Goal: Check status

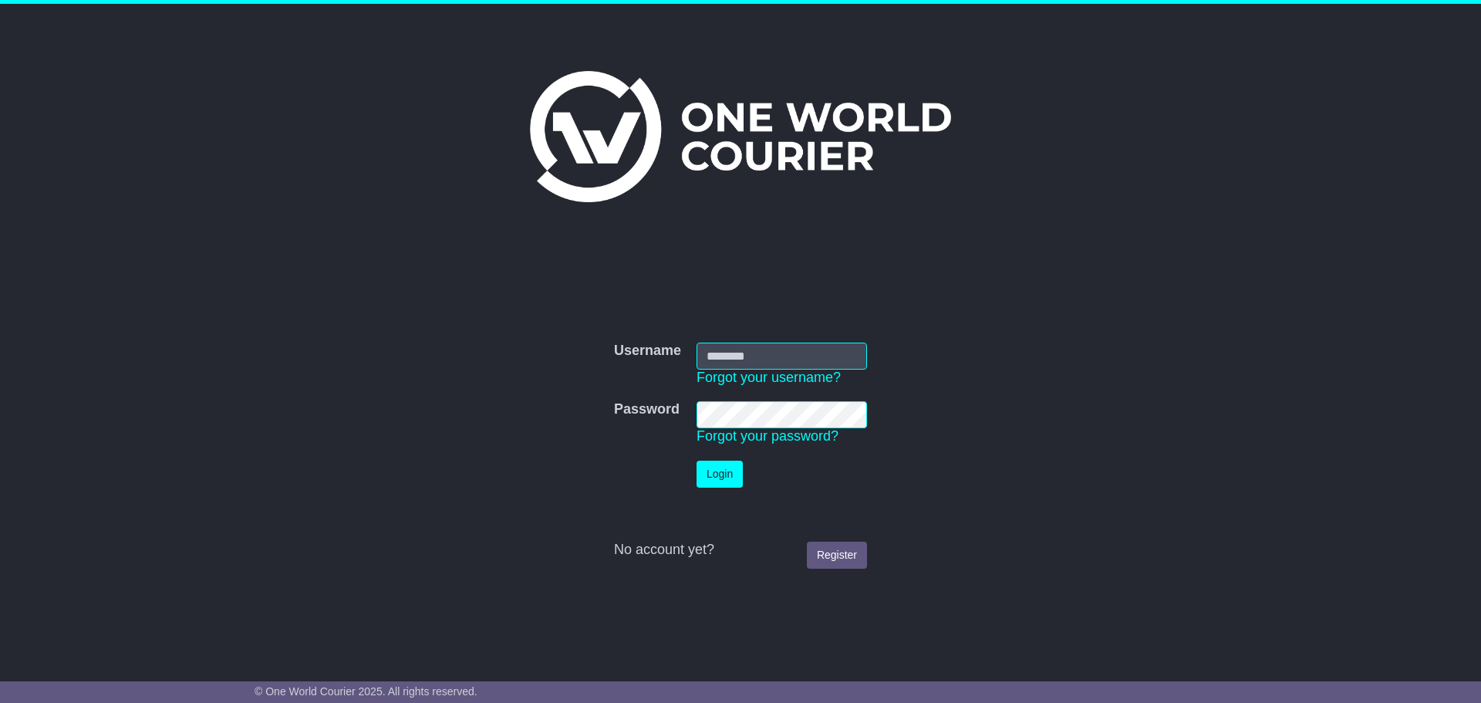
type input "**********"
click at [718, 474] on button "Login" at bounding box center [720, 474] width 46 height 27
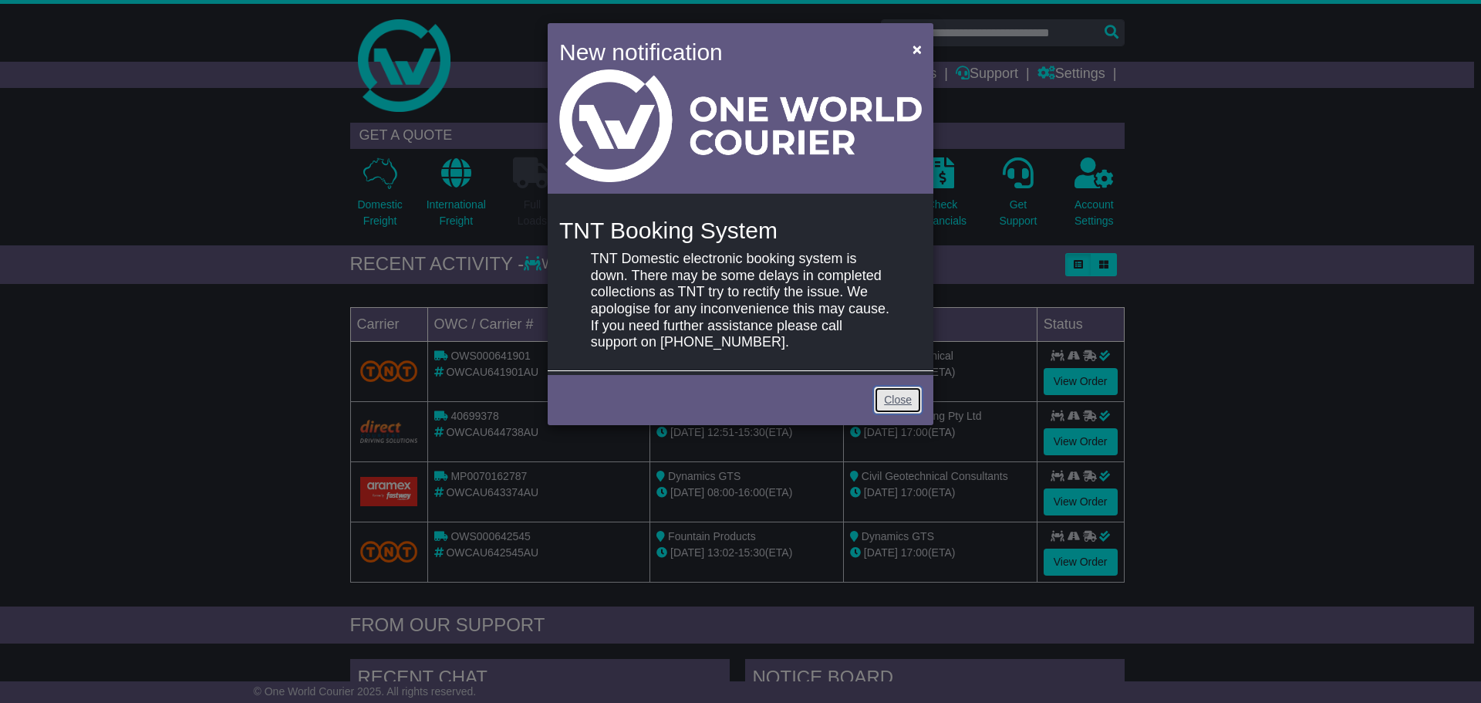
click at [895, 400] on link "Close" at bounding box center [898, 400] width 48 height 27
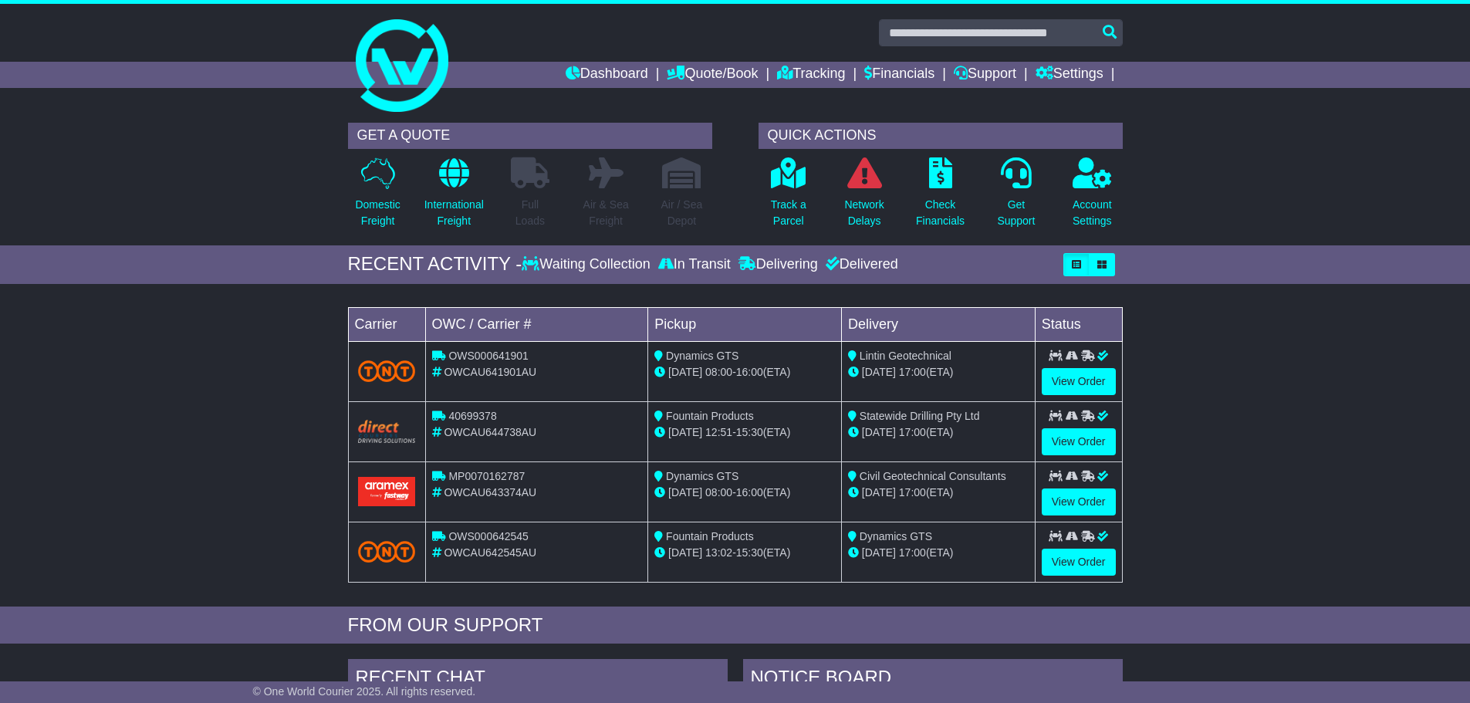
click at [210, 320] on div "Loading... No bookings found Carrier OWC / Carrier # Pickup Delivery Status OWS…" at bounding box center [735, 449] width 1470 height 315
click at [796, 214] on p "Track a Parcel" at bounding box center [788, 213] width 35 height 32
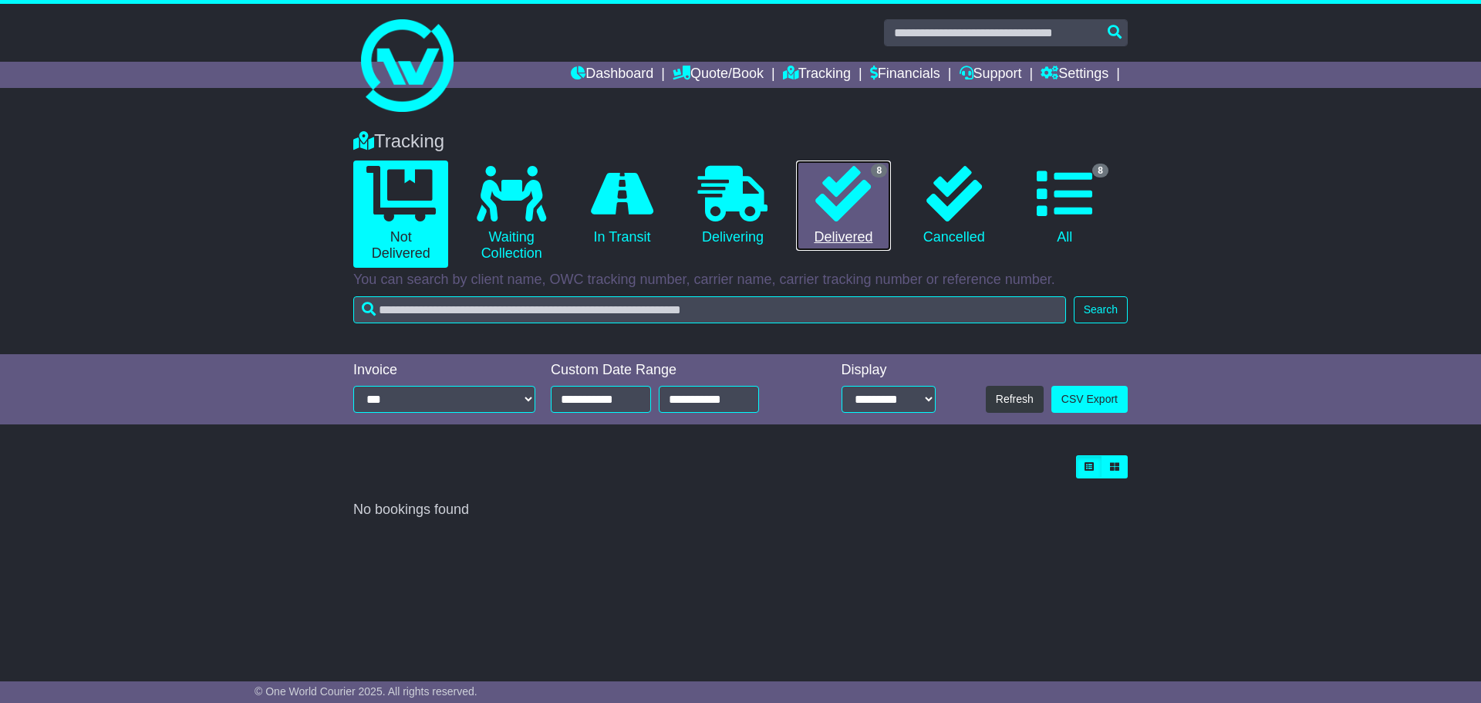
click at [850, 238] on link "8 Delivered" at bounding box center [843, 205] width 95 height 91
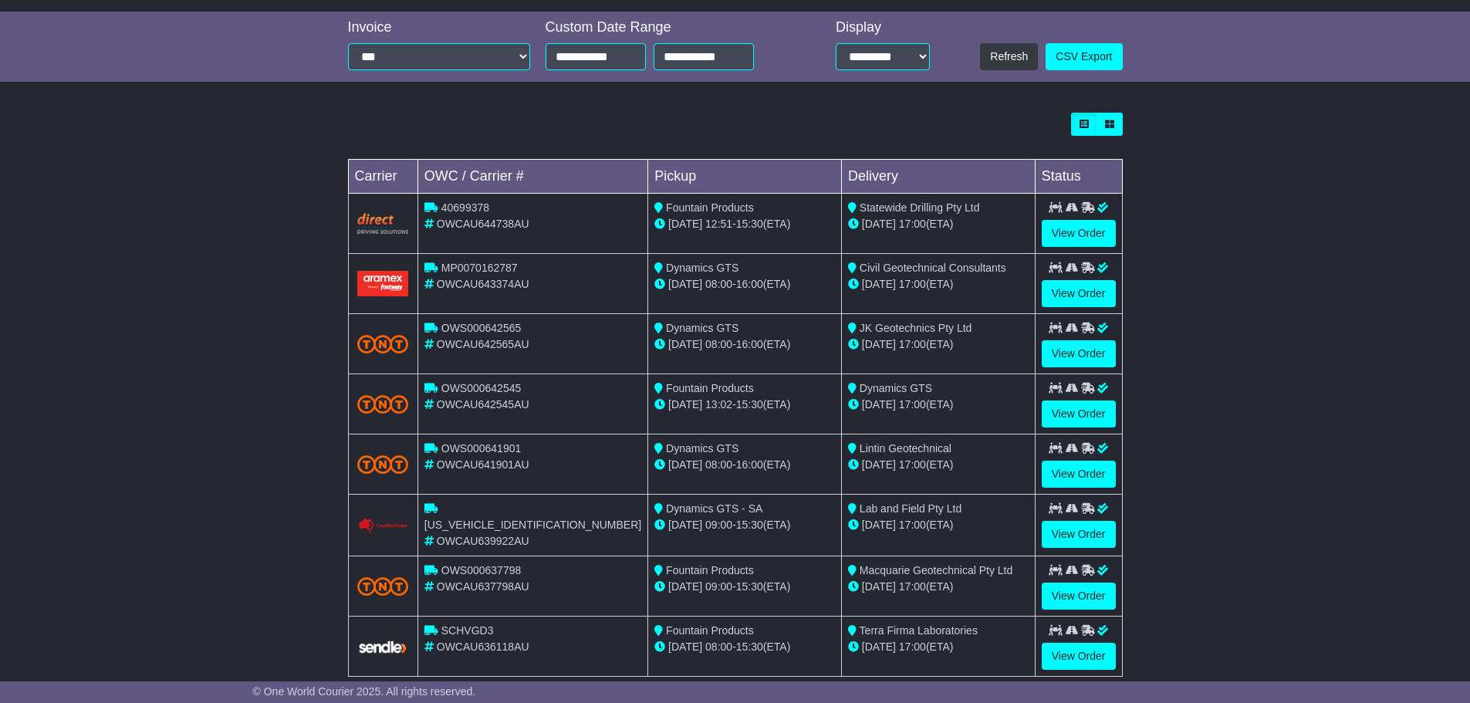
scroll to position [370, 0]
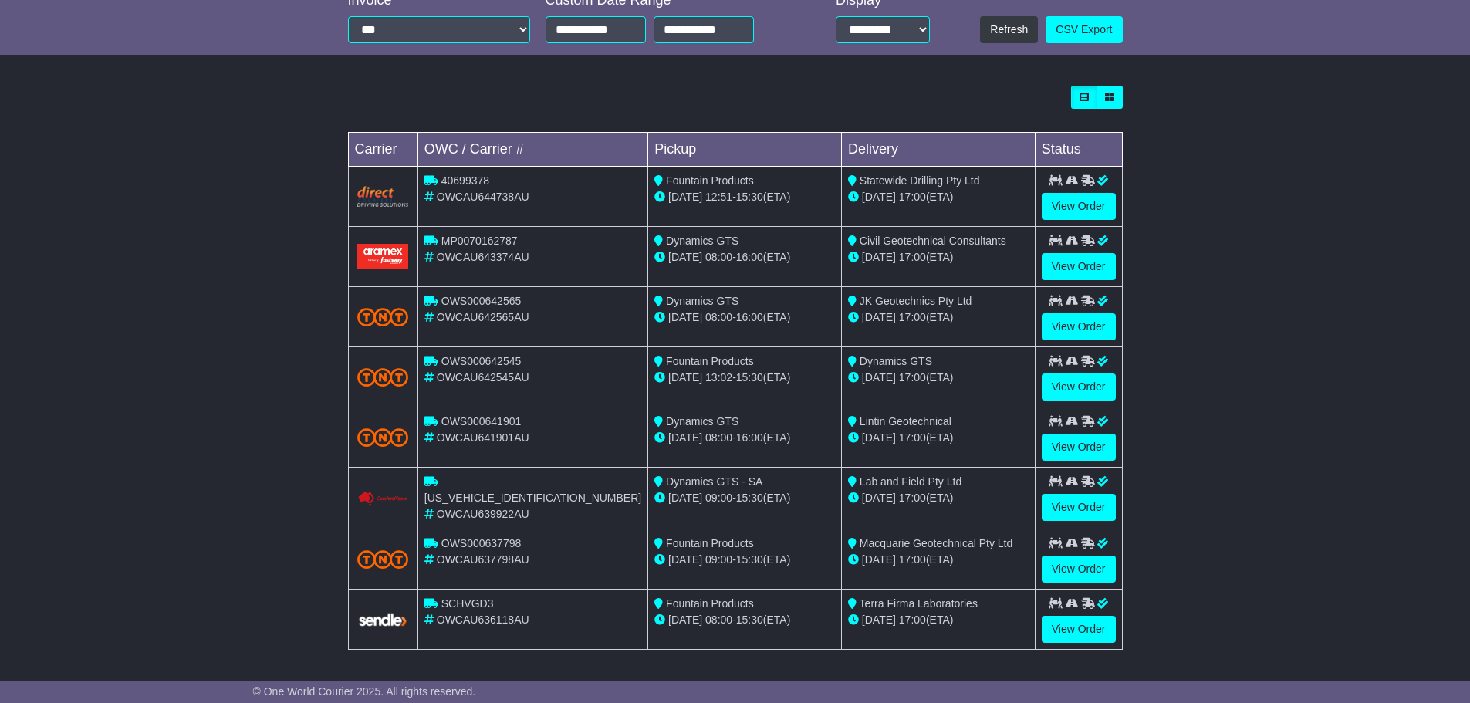
click at [1297, 389] on div "Loading... No bookings found Carrier OWC / Carrier # Pickup Delivery Status 406…" at bounding box center [735, 376] width 1470 height 596
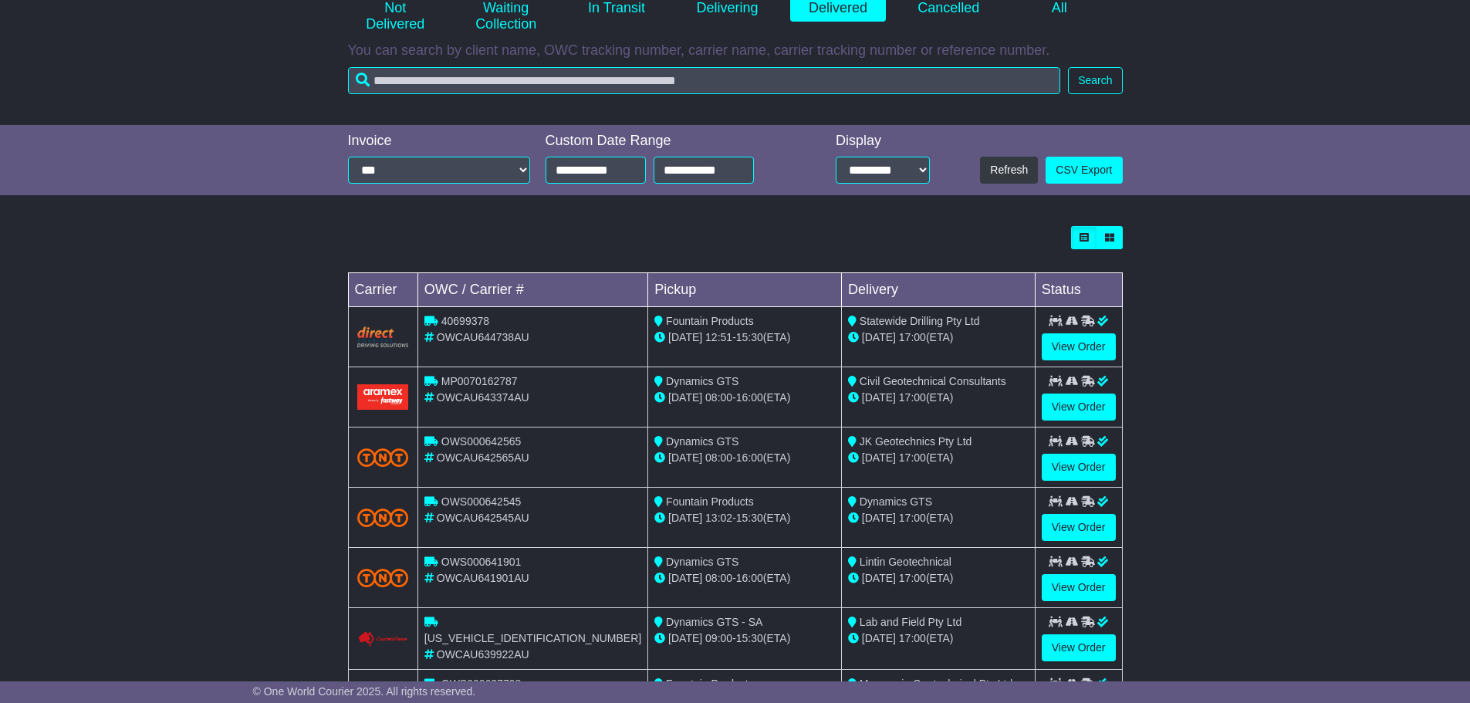
scroll to position [138, 0]
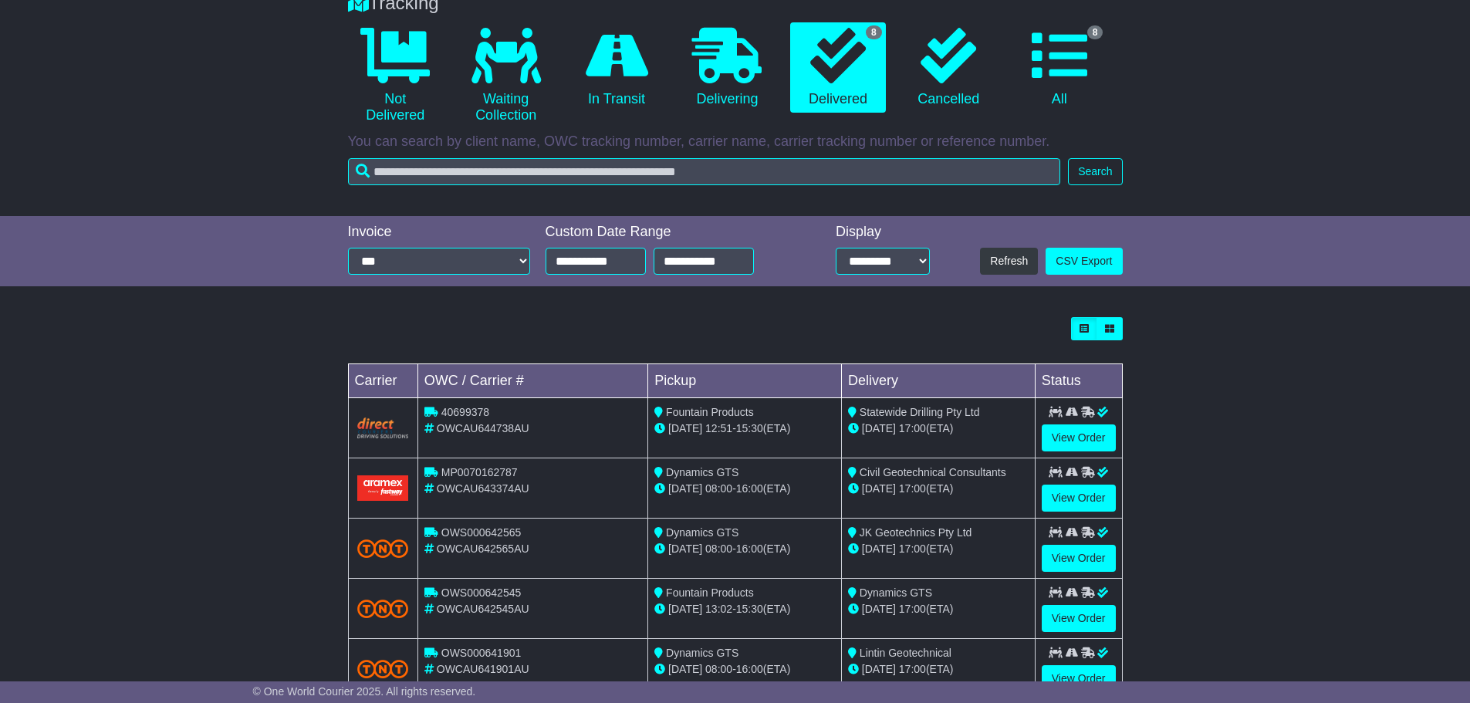
click at [1222, 403] on div "Loading... No bookings found Carrier OWC / Carrier # Pickup Delivery Status 406…" at bounding box center [735, 607] width 1470 height 596
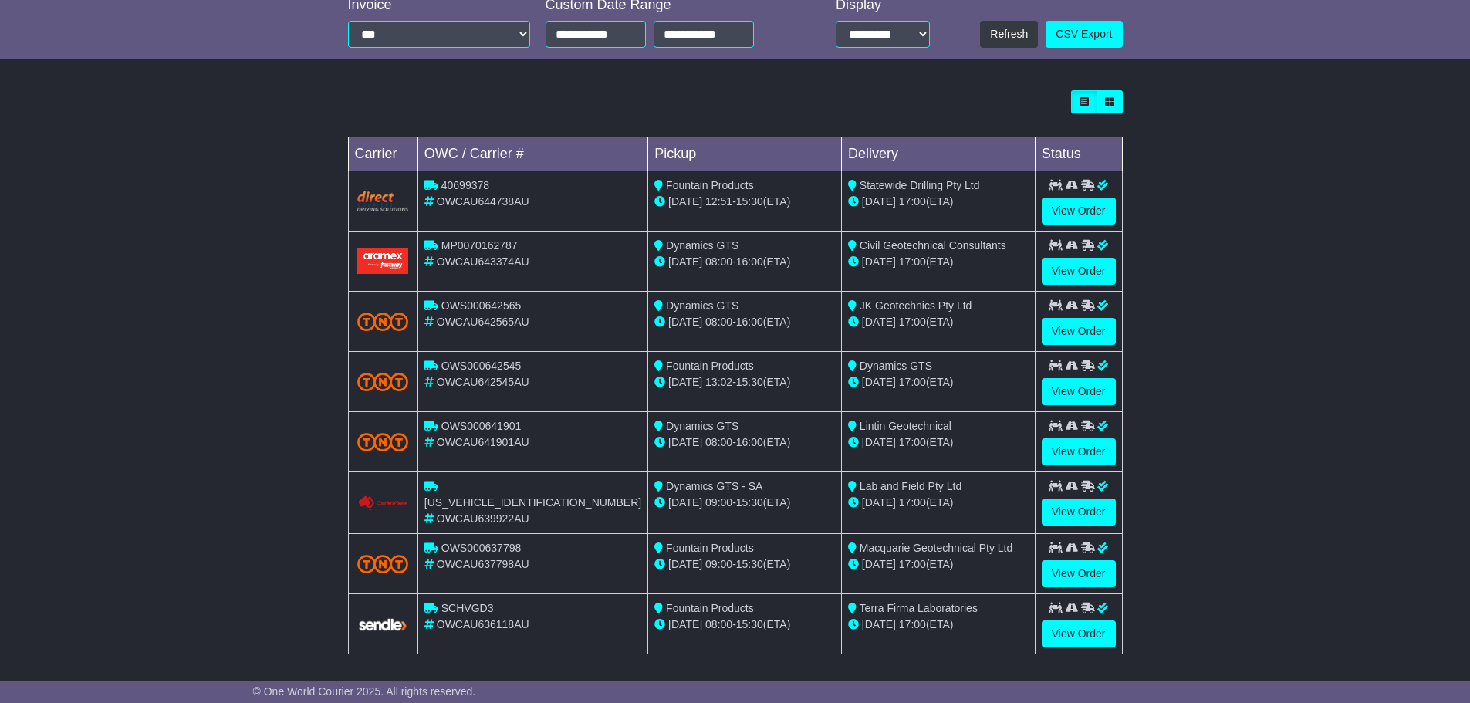
scroll to position [370, 0]
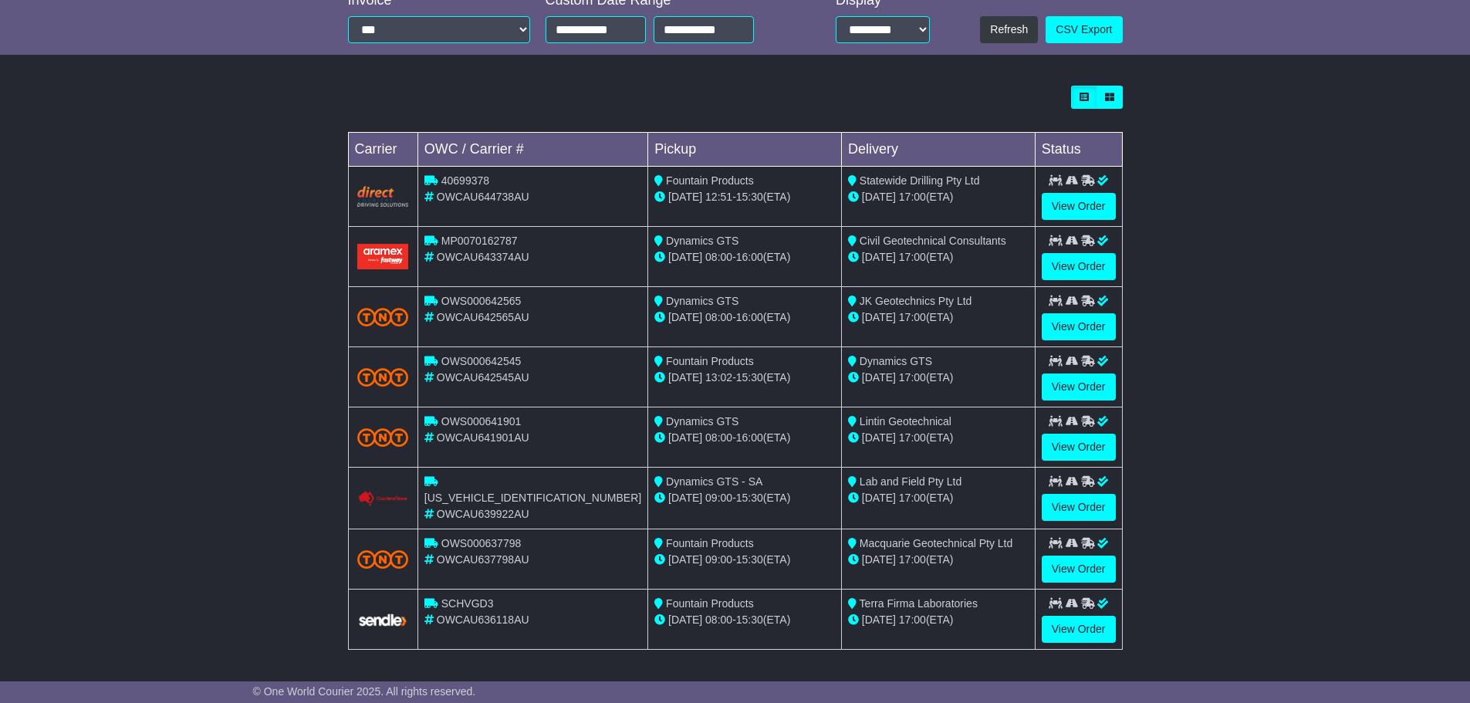
drag, startPoint x: 1224, startPoint y: 526, endPoint x: 1242, endPoint y: 473, distance: 56.4
click at [1224, 525] on div "Loading... No bookings found Carrier OWC / Carrier # Pickup Delivery Status 406…" at bounding box center [735, 376] width 1470 height 596
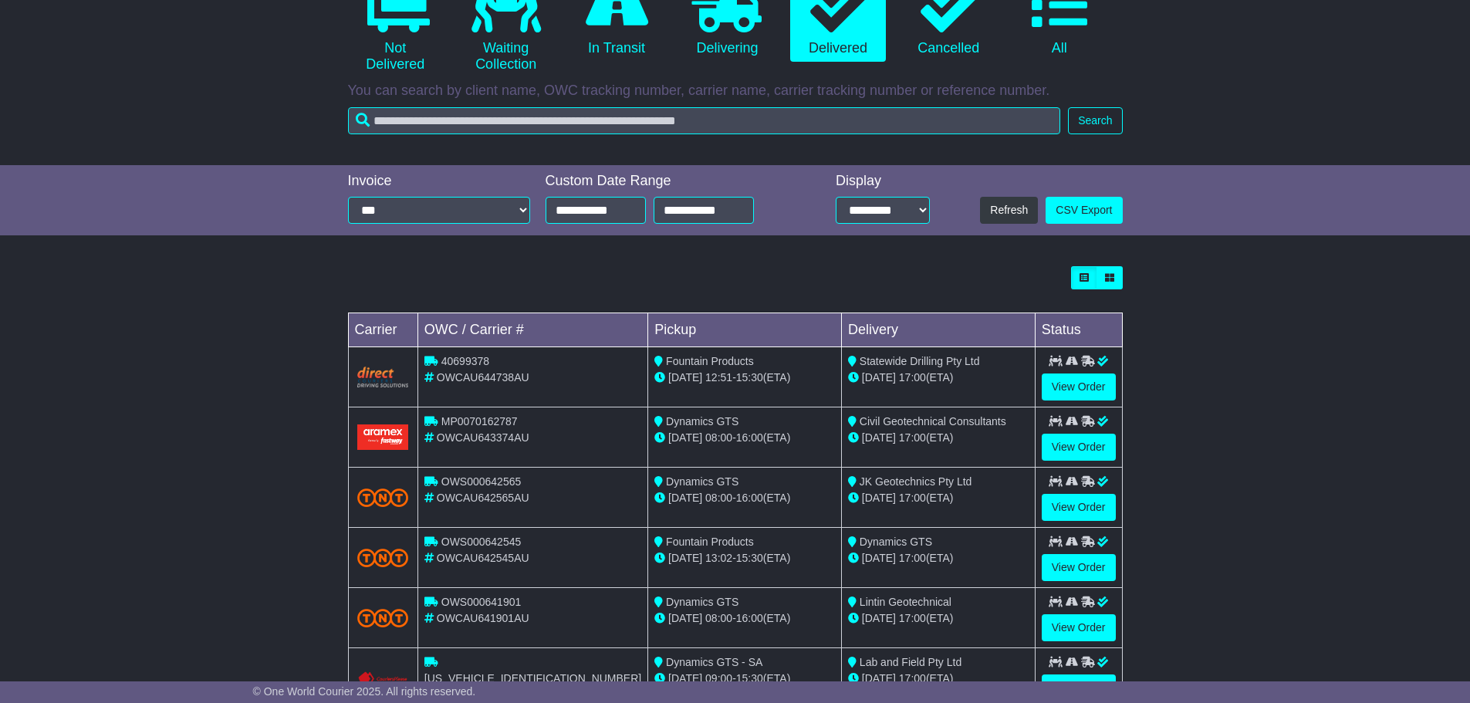
scroll to position [0, 0]
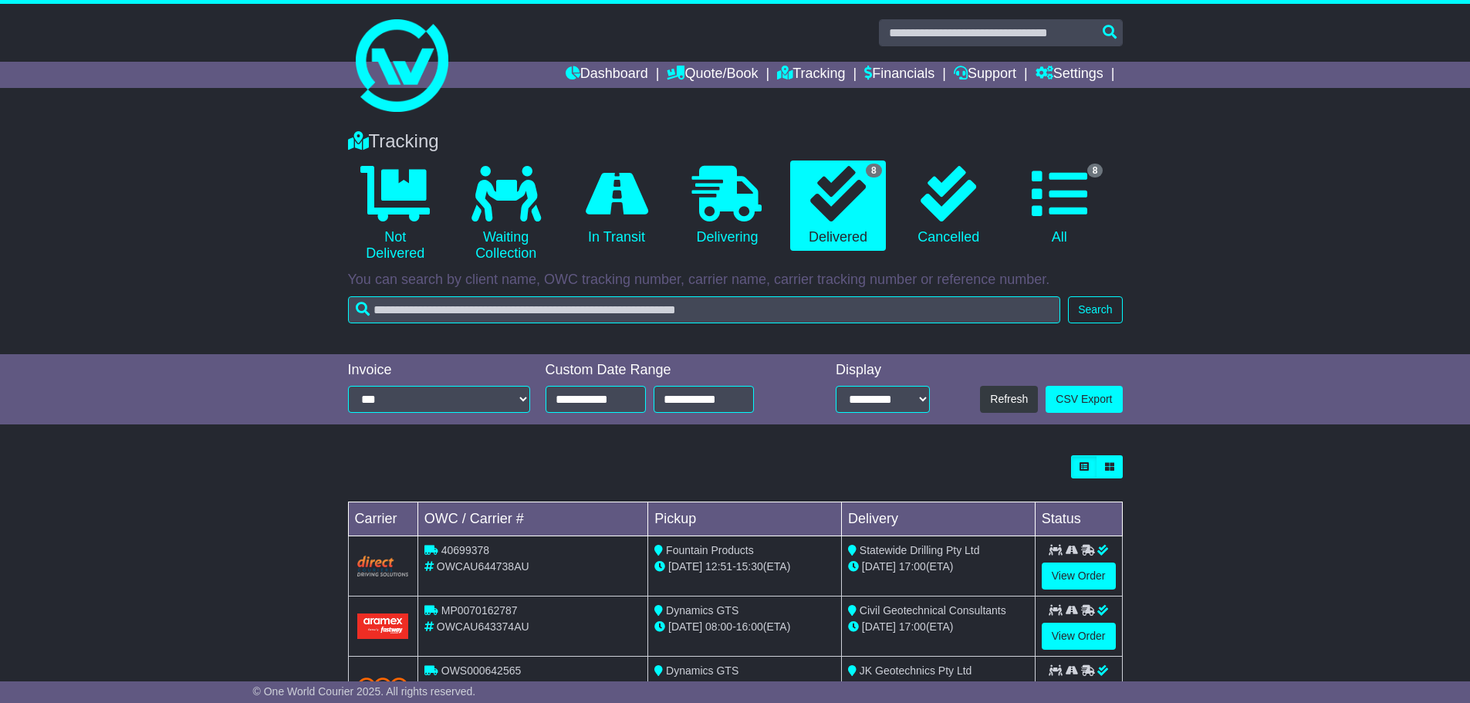
click at [238, 359] on div "**********" at bounding box center [735, 389] width 1470 height 71
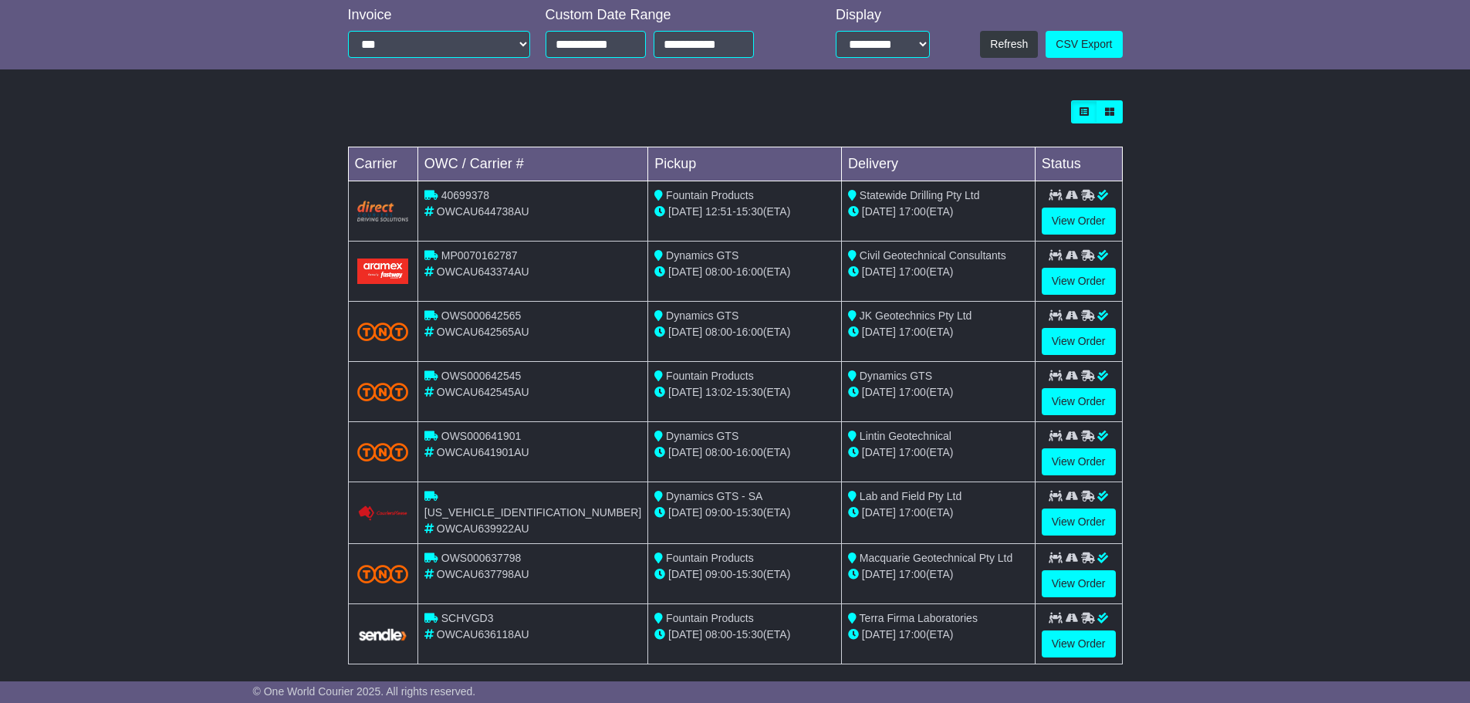
scroll to position [370, 0]
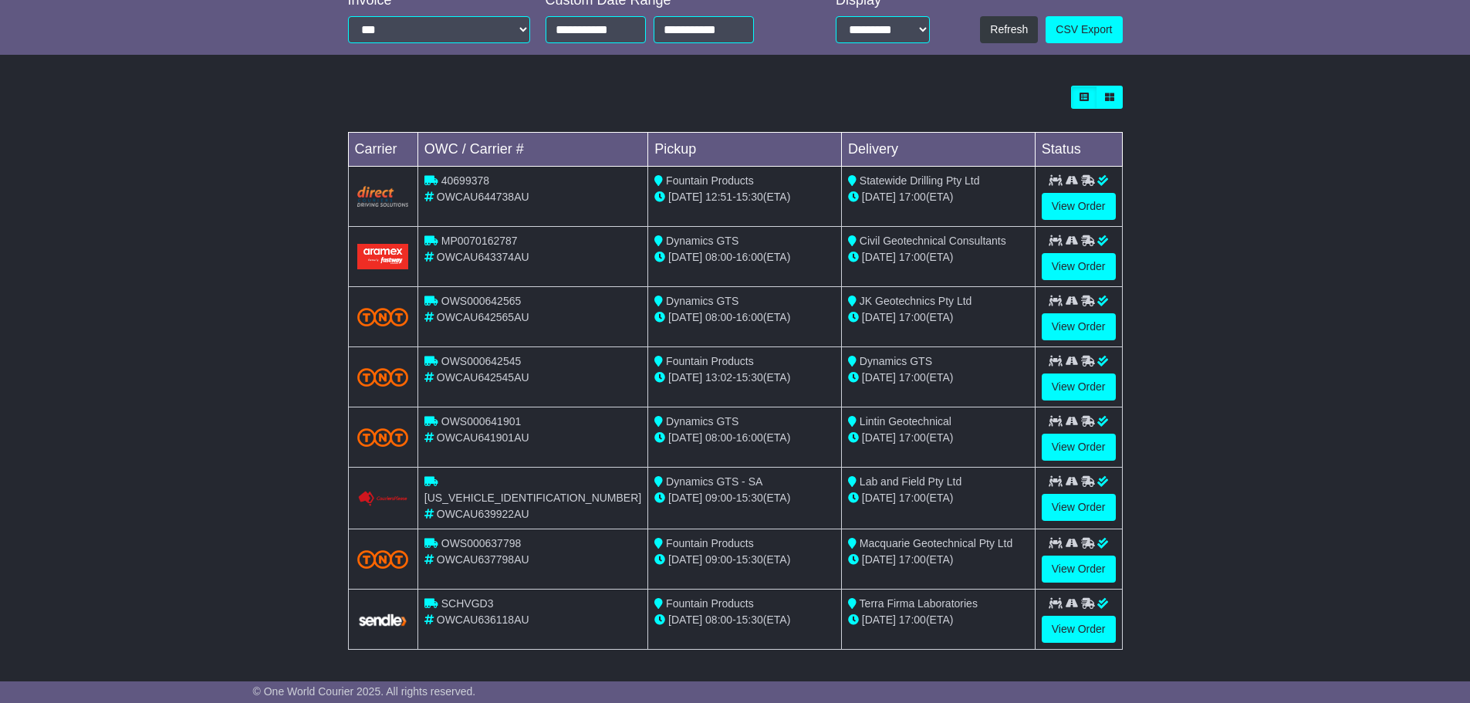
click at [1229, 489] on div "Loading... No bookings found Carrier OWC / Carrier # Pickup Delivery Status 406…" at bounding box center [735, 376] width 1470 height 596
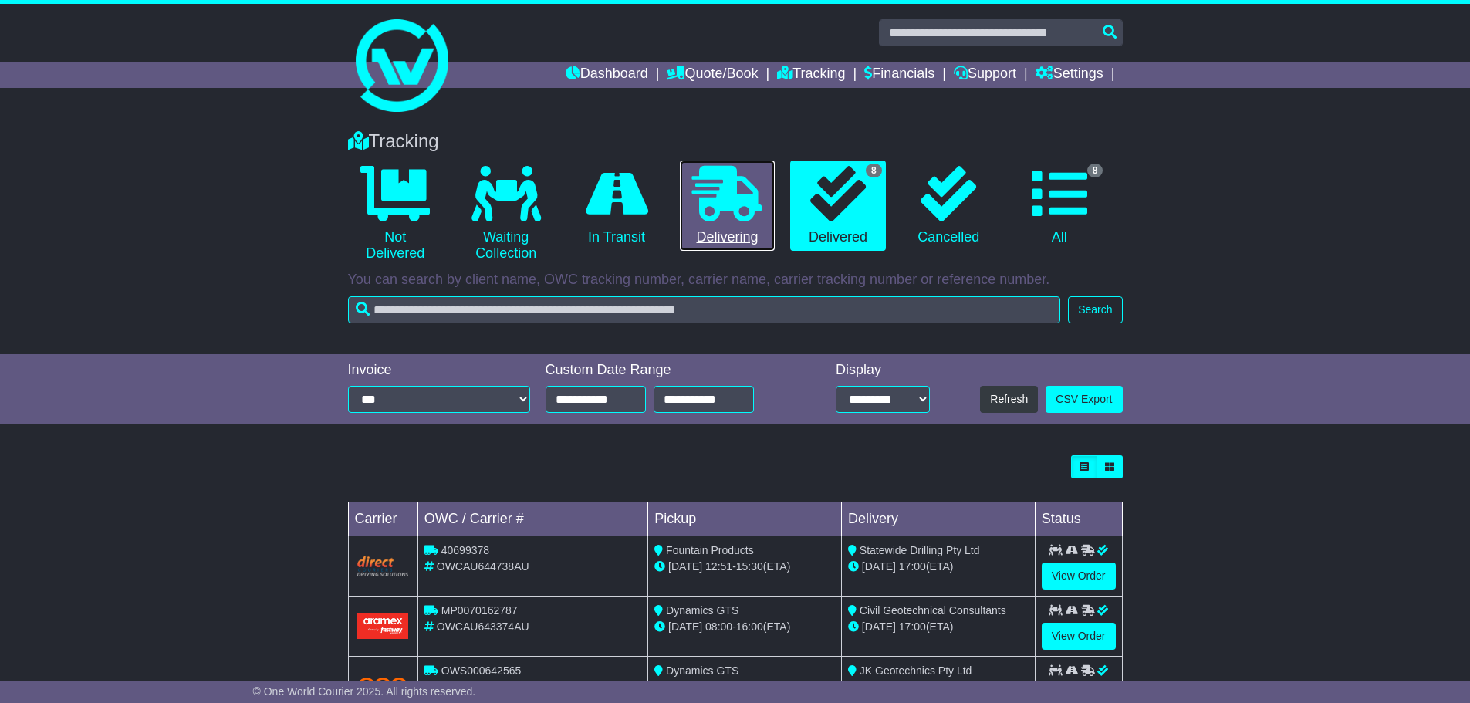
click at [743, 227] on link "0 Delivering" at bounding box center [727, 205] width 95 height 91
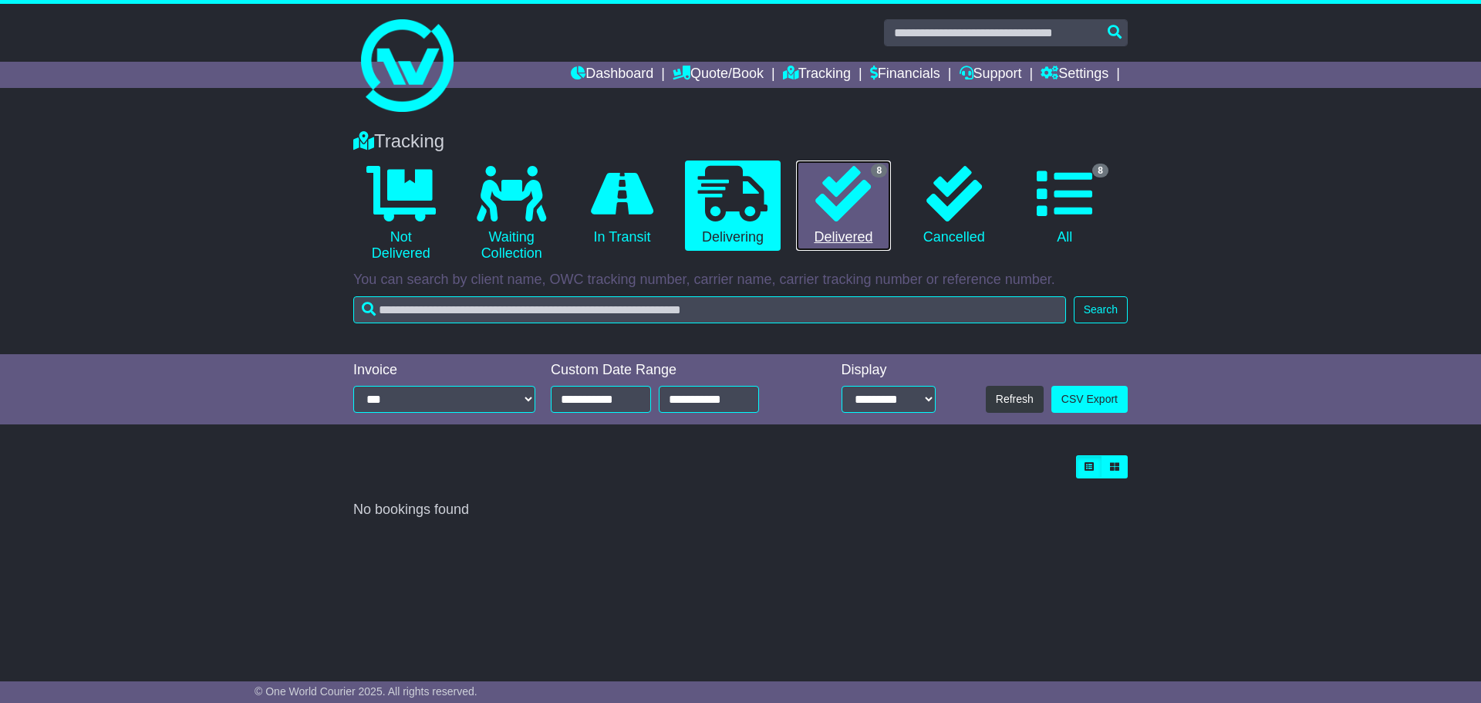
click at [835, 225] on link "8 Delivered" at bounding box center [843, 205] width 95 height 91
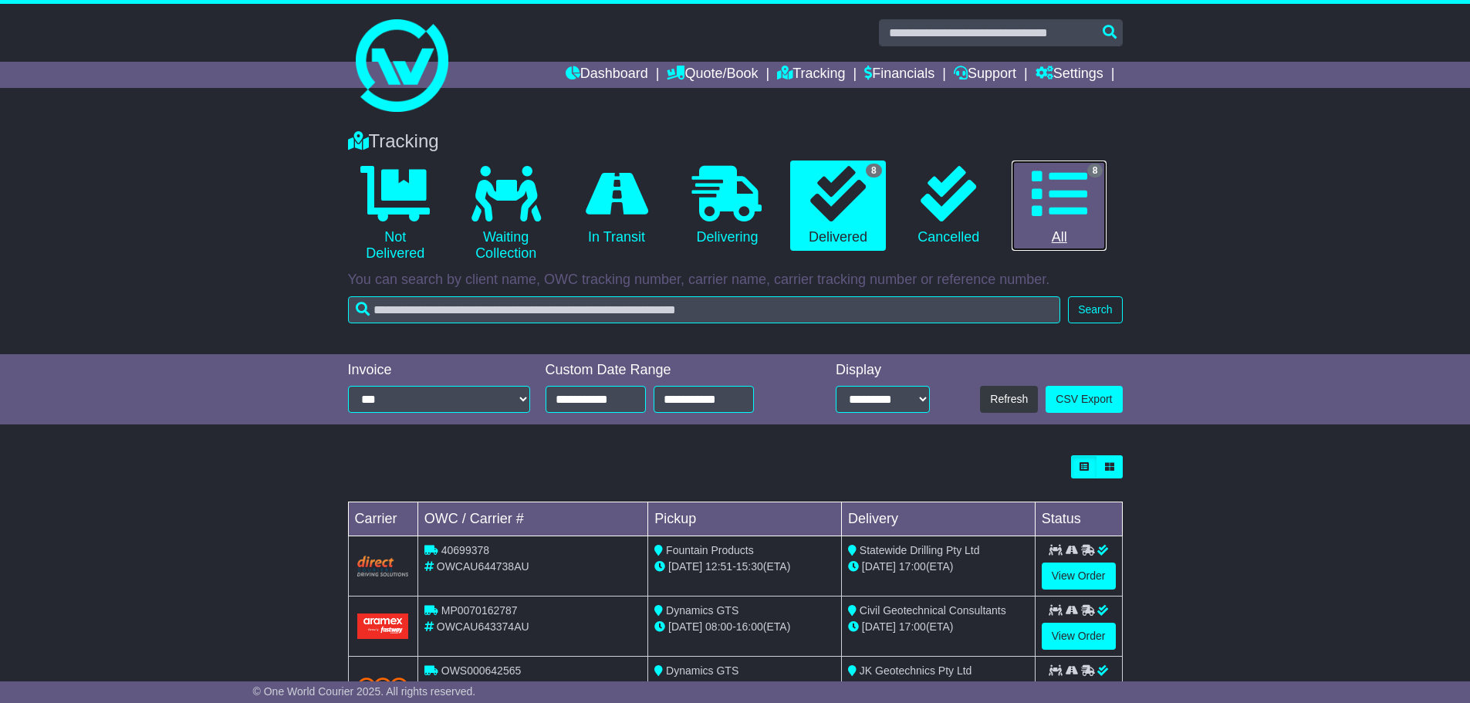
click at [1060, 230] on link "8 All" at bounding box center [1059, 205] width 95 height 91
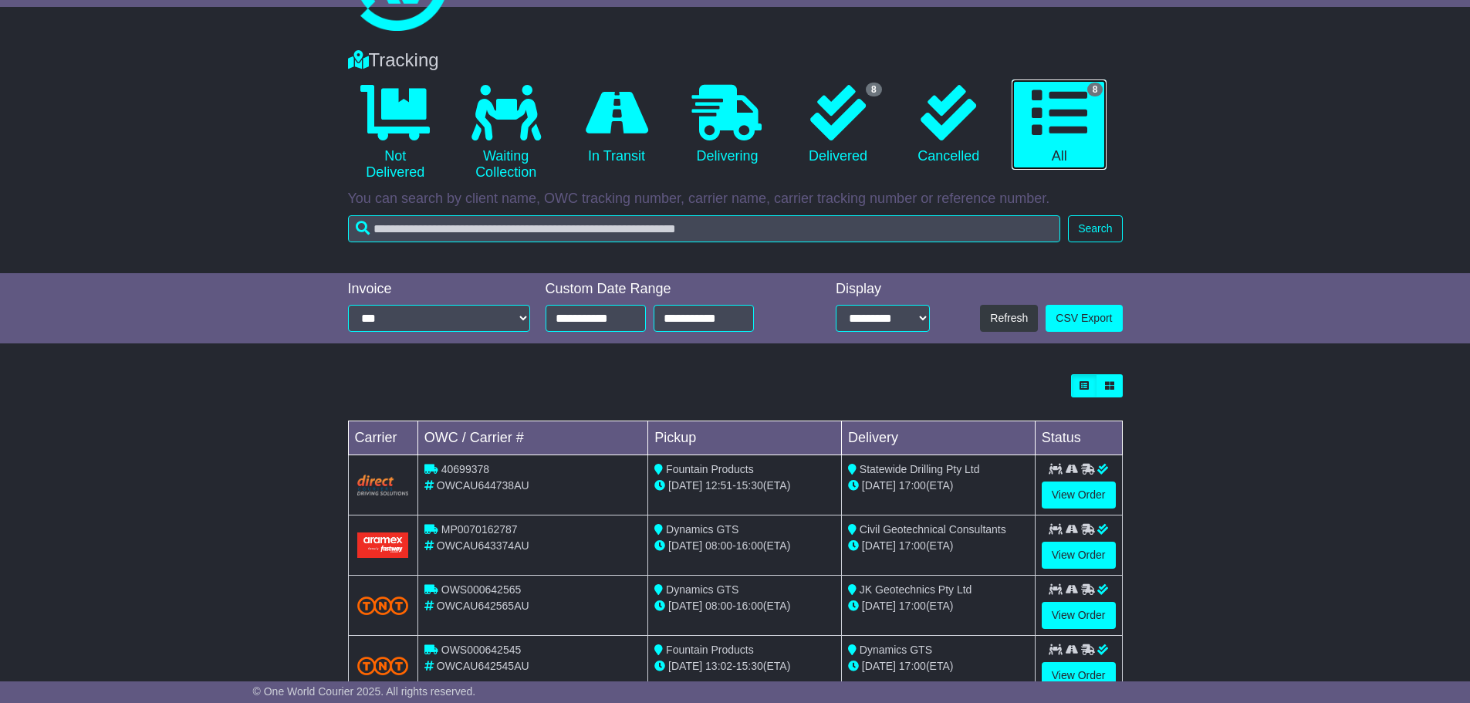
scroll to position [370, 0]
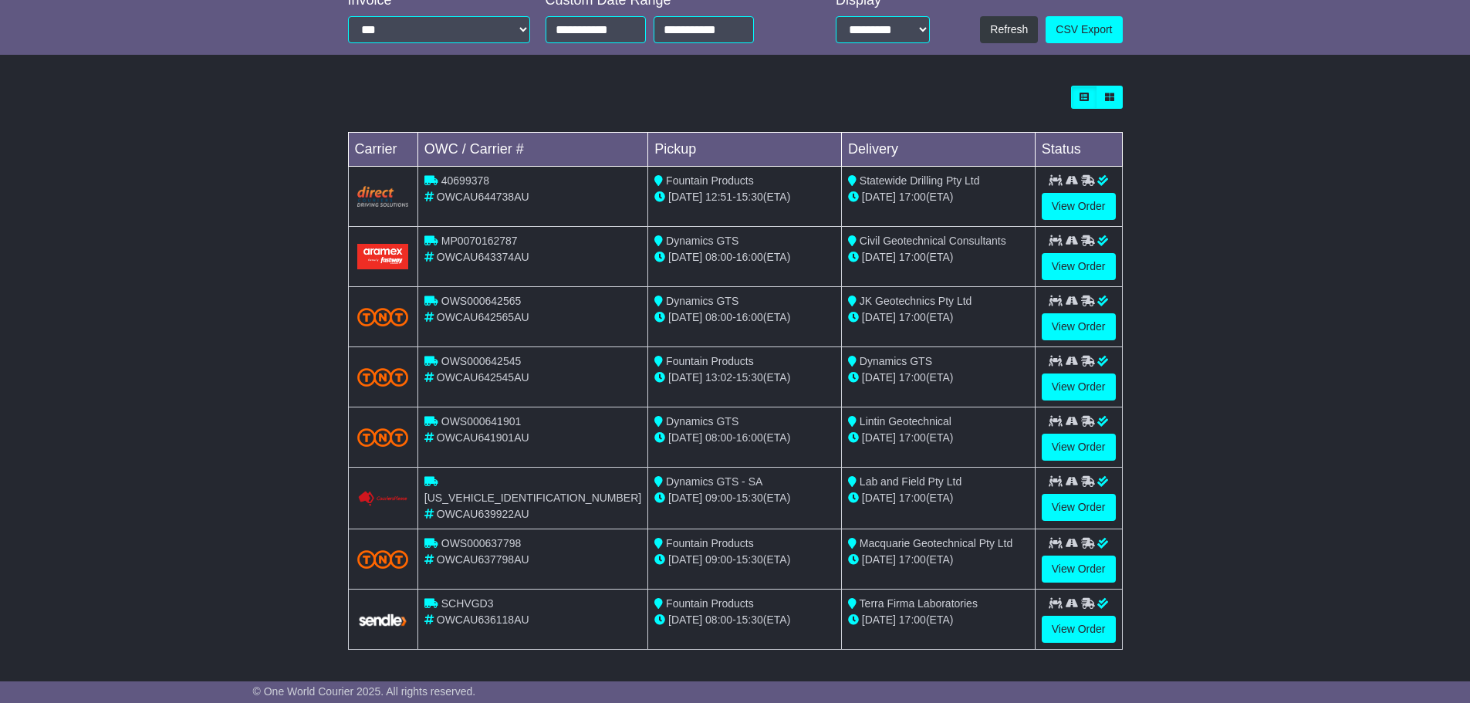
click at [1162, 444] on div "Loading... No bookings found Carrier OWC / Carrier # Pickup Delivery Status 406…" at bounding box center [735, 376] width 1470 height 596
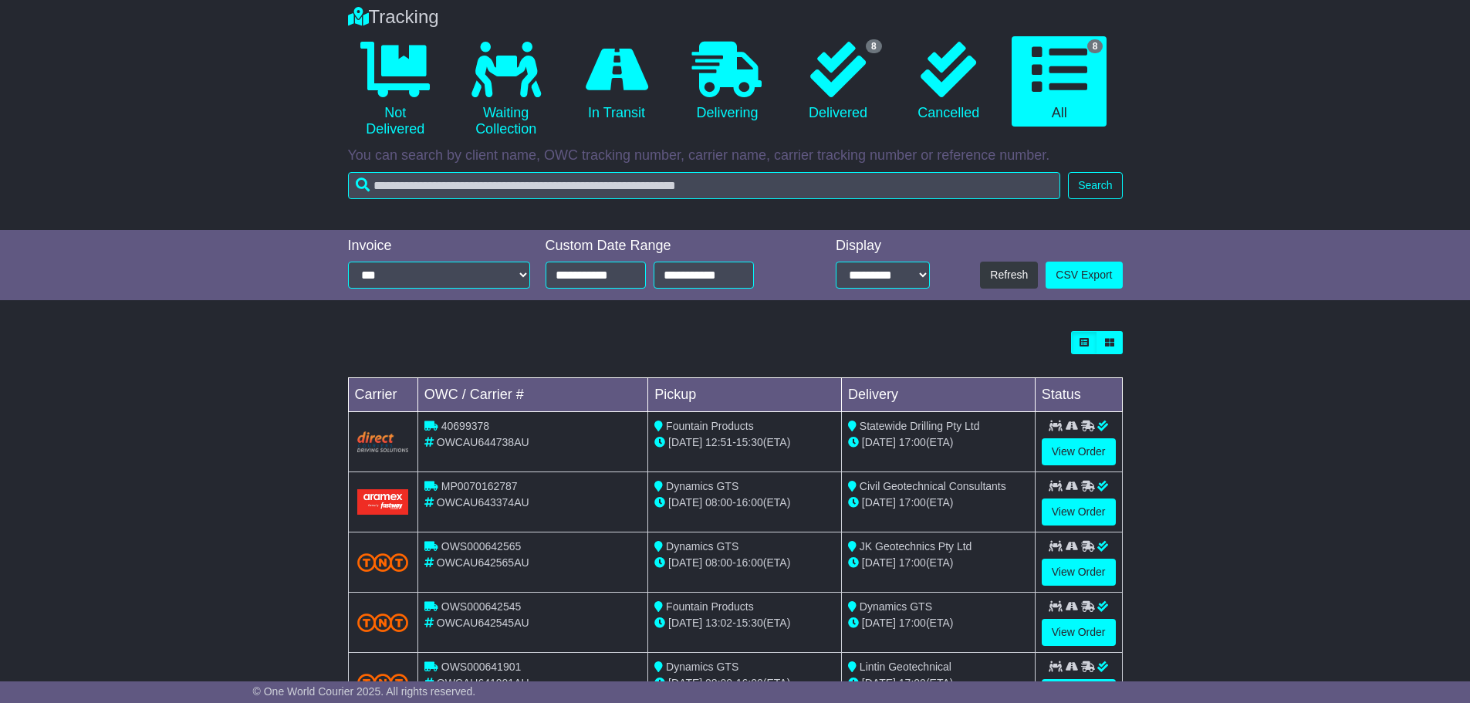
scroll to position [0, 0]
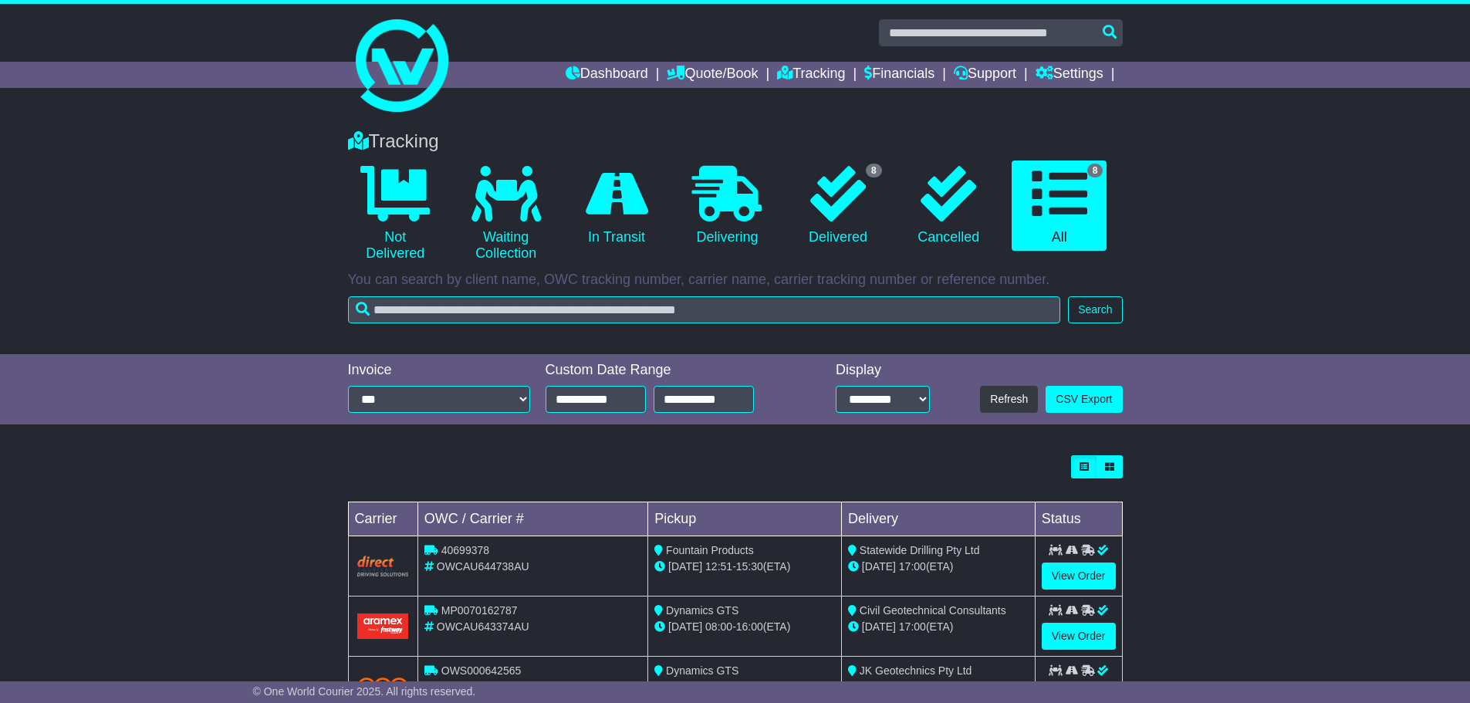
drag, startPoint x: 1249, startPoint y: 498, endPoint x: 1268, endPoint y: 420, distance: 81.0
